Goal: Task Accomplishment & Management: Use online tool/utility

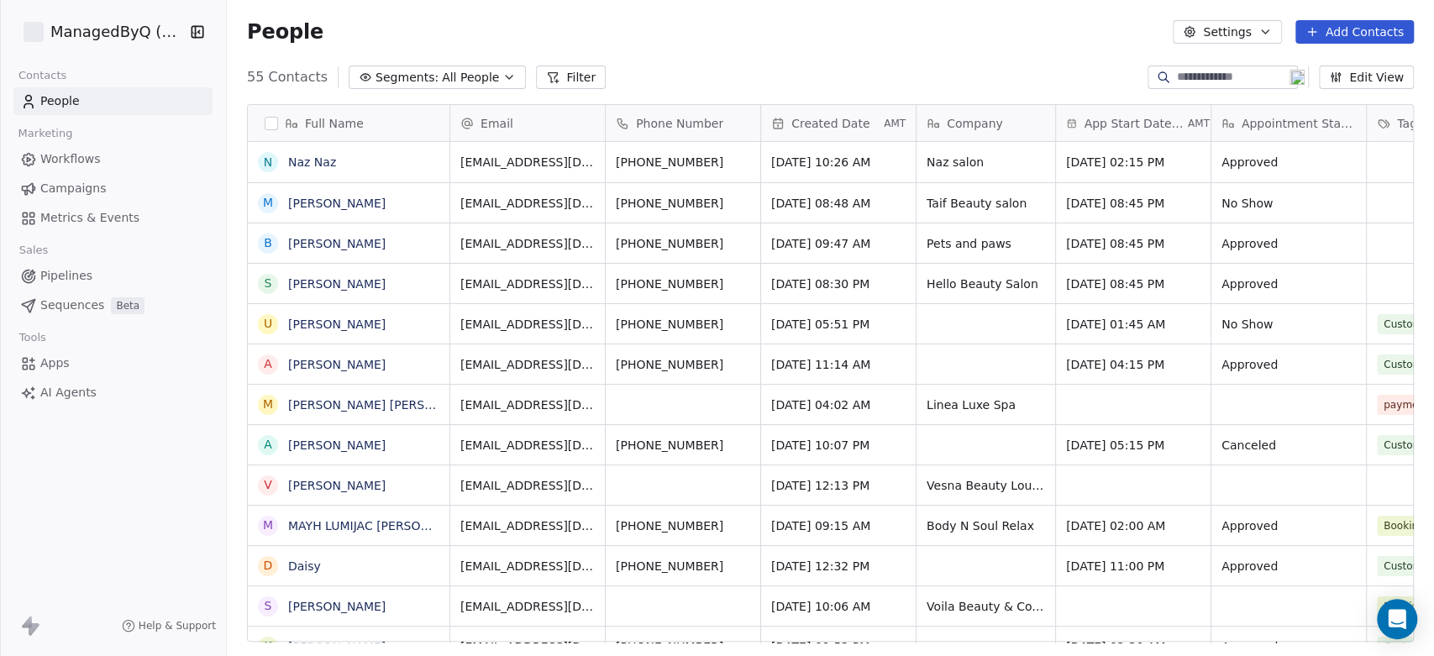
scroll to position [563, 1193]
click at [128, 31] on html "ManagedByQ (FZE) Contacts People Marketing Workflows Campaigns Metrics & Events…" at bounding box center [717, 328] width 1434 height 656
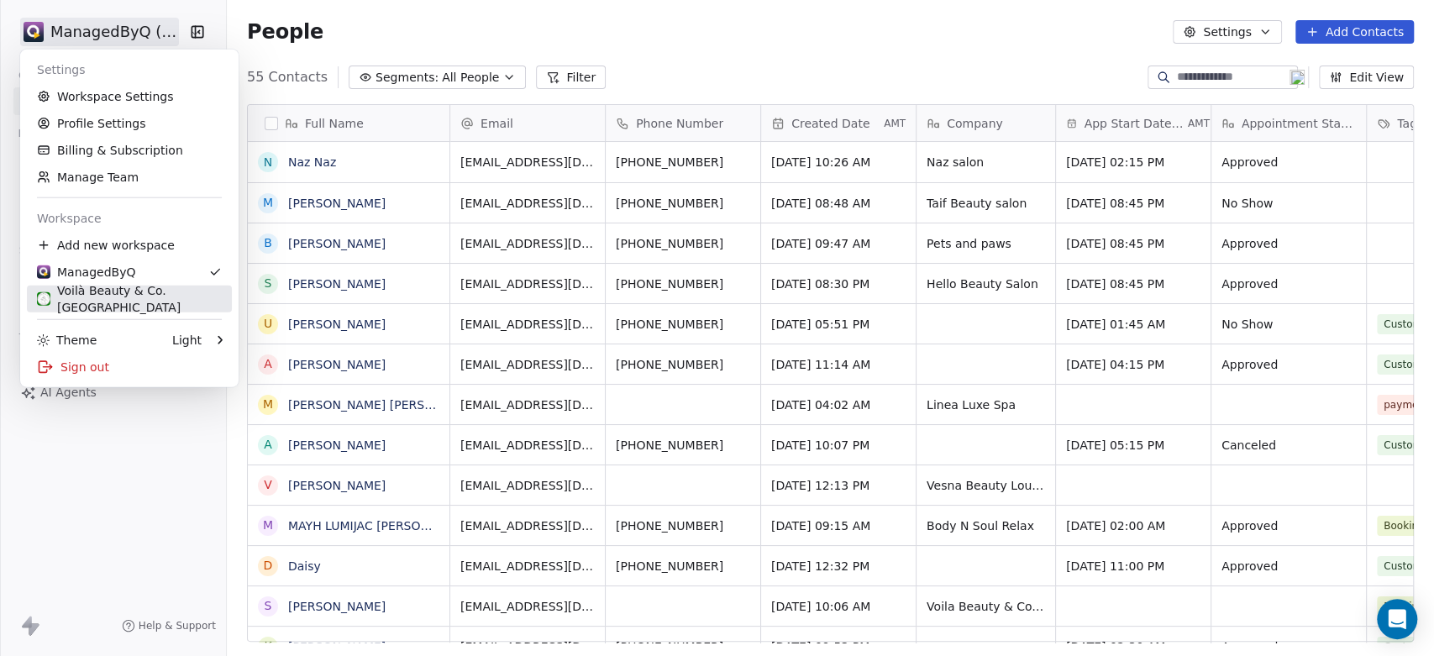
click at [102, 296] on div "Voilà Beauty & Co. [GEOGRAPHIC_DATA]" at bounding box center [129, 299] width 185 height 34
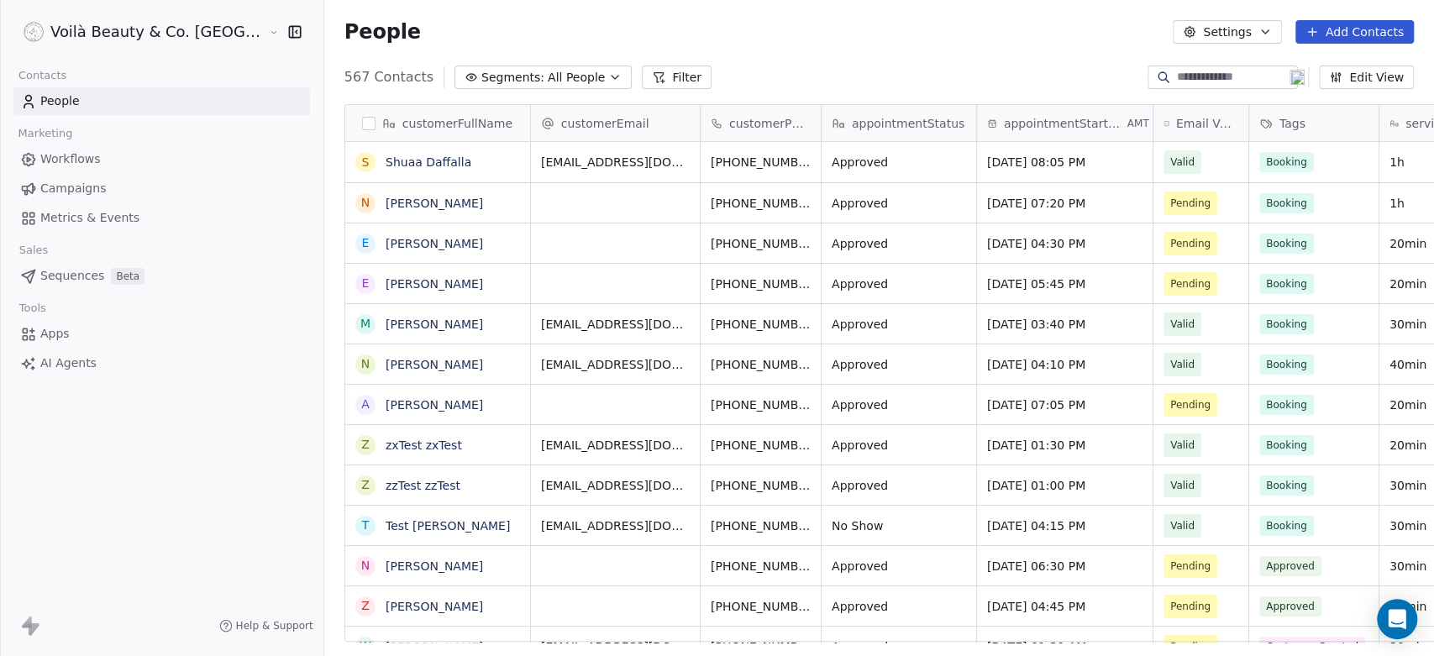
scroll to position [563, 1169]
click at [61, 159] on span "Workflows" at bounding box center [70, 159] width 60 height 18
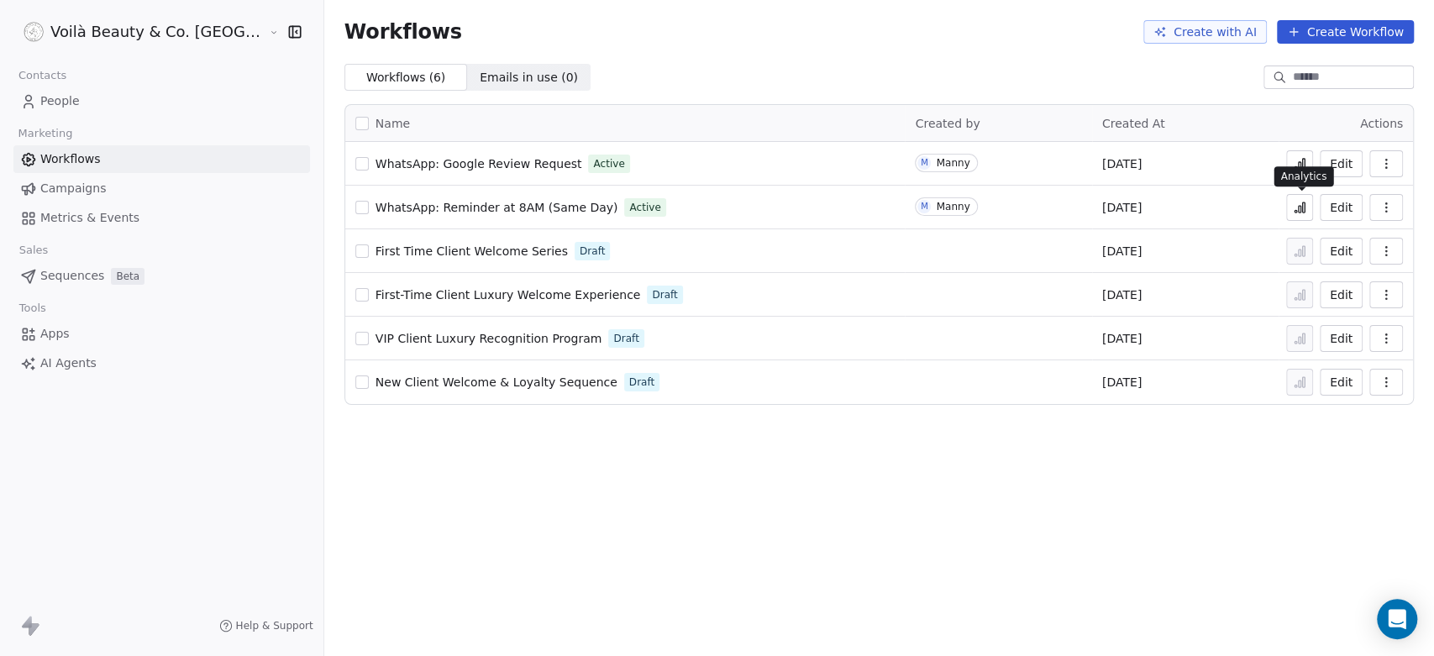
click at [1301, 206] on icon at bounding box center [1299, 209] width 3 height 7
click at [1303, 206] on icon at bounding box center [1303, 207] width 3 height 10
click at [1299, 163] on icon at bounding box center [1299, 165] width 3 height 7
